Goal: Entertainment & Leisure: Consume media (video, audio)

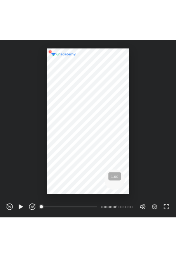
scroll to position [257, 255]
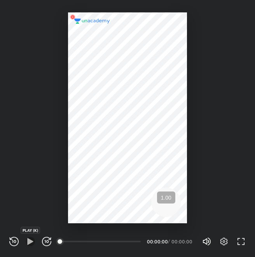
click at [32, 239] on icon "button" at bounding box center [30, 241] width 9 height 9
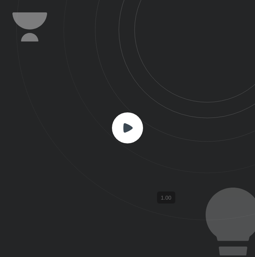
click at [94, 155] on icon at bounding box center [135, 110] width 238 height 221
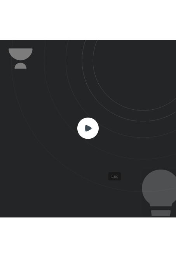
scroll to position [38574, 38655]
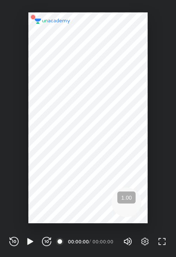
scroll to position [257, 176]
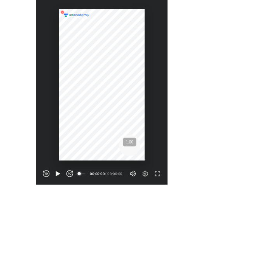
scroll to position [38574, 38577]
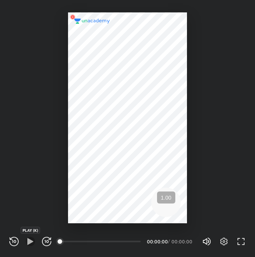
click at [26, 241] on icon "button" at bounding box center [30, 241] width 9 height 9
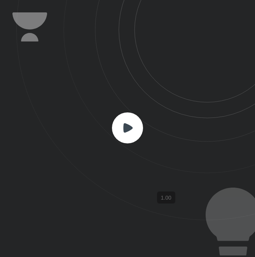
click at [129, 106] on icon at bounding box center [135, 110] width 238 height 221
click at [128, 107] on icon at bounding box center [135, 110] width 238 height 221
